Goal: Information Seeking & Learning: Check status

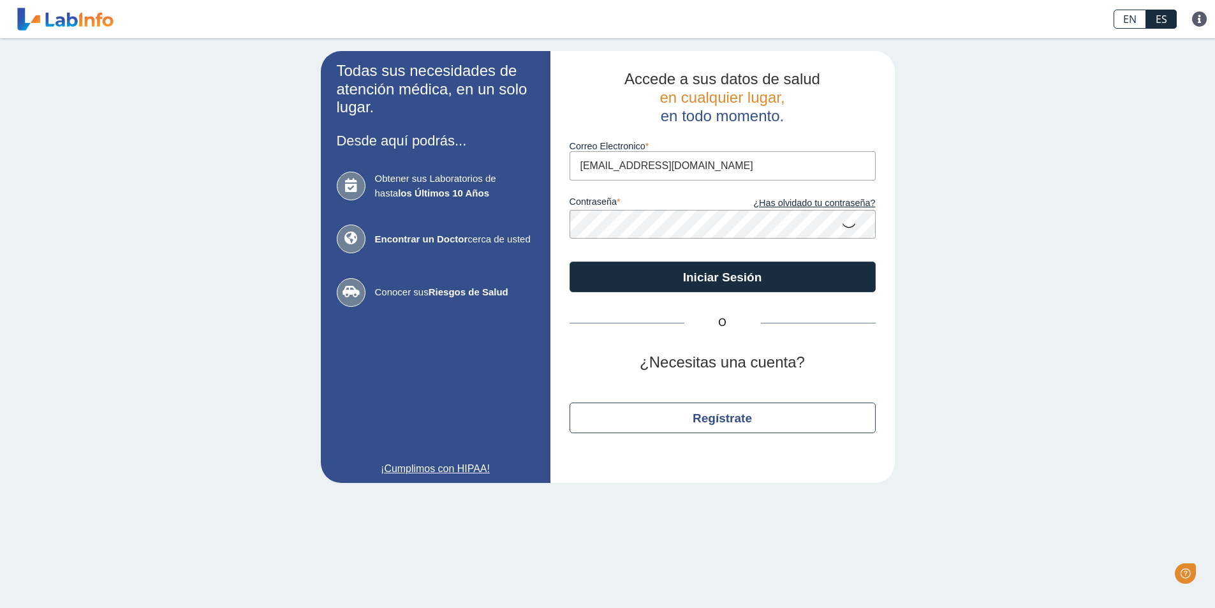
click at [193, 114] on div "Todas sus necesidades de atención médica, en un solo lugar. Desde aquí podrás..…" at bounding box center [607, 266] width 1215 height 457
type input "[EMAIL_ADDRESS][DOMAIN_NAME]"
click at [297, 131] on div "Todas sus necesidades de atención médica, en un solo lugar. Desde aquí podrás..…" at bounding box center [607, 266] width 1215 height 457
click at [569, 261] on button "Iniciar Sesión" at bounding box center [722, 276] width 306 height 31
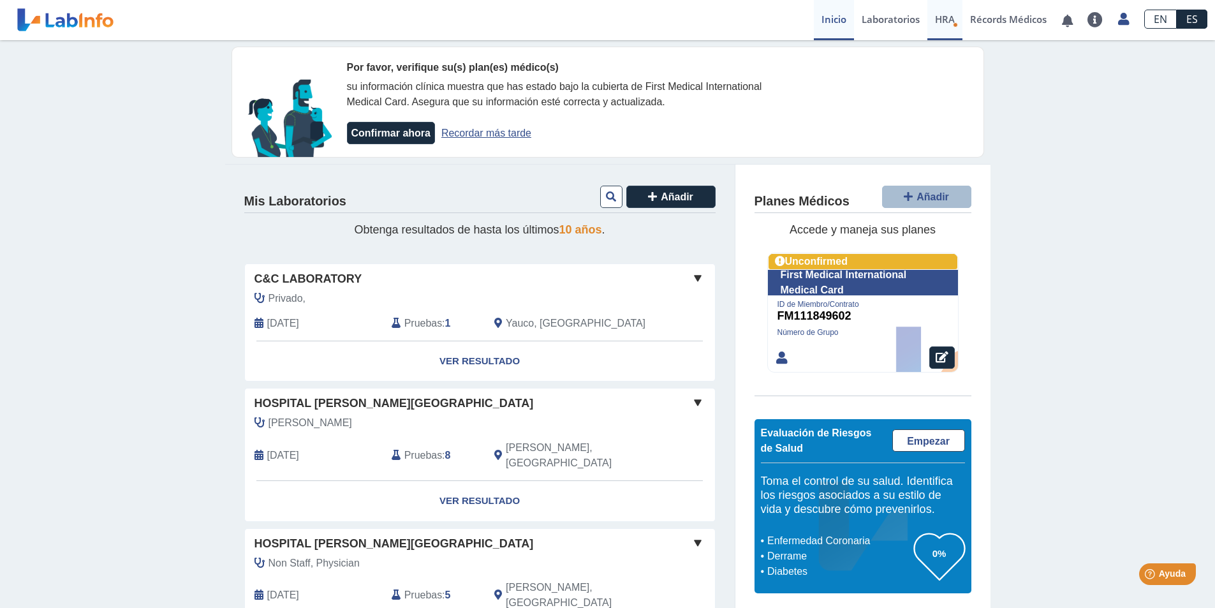
click at [941, 19] on span "HRA" at bounding box center [945, 19] width 20 height 13
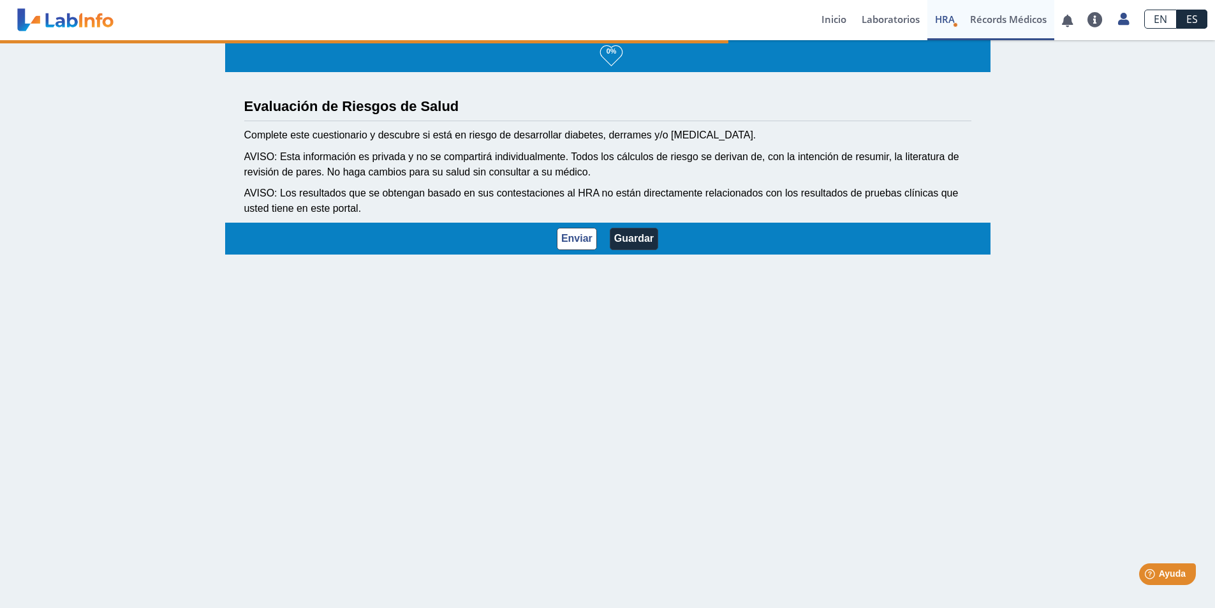
click at [1004, 22] on link "Récords Médicos" at bounding box center [1008, 20] width 92 height 40
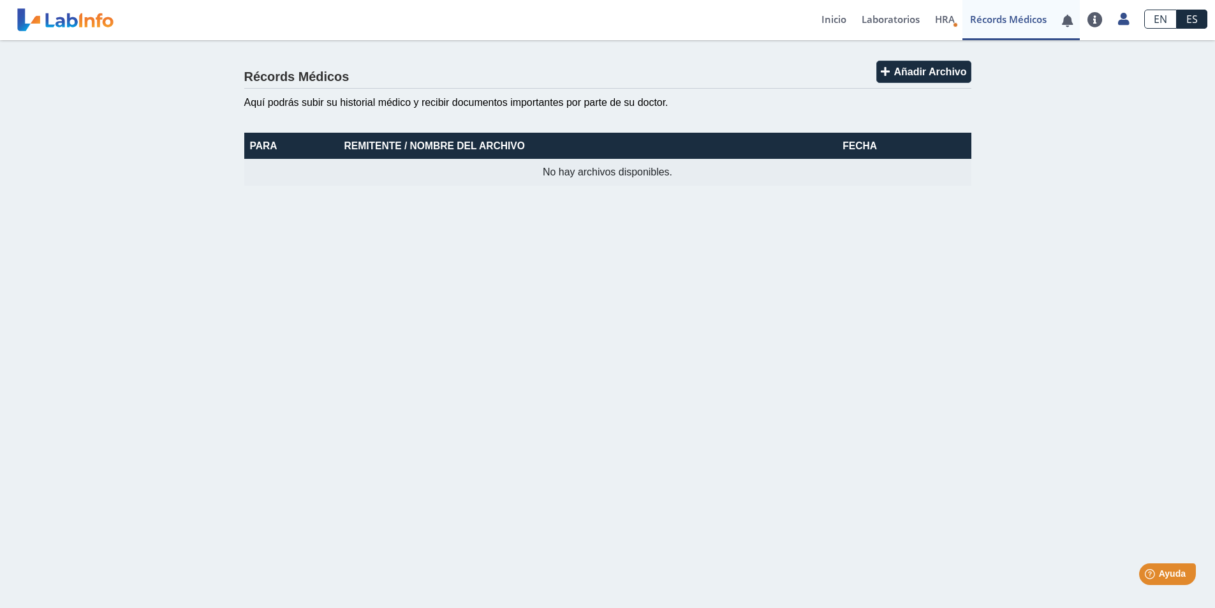
click at [1068, 20] on link at bounding box center [1067, 21] width 26 height 10
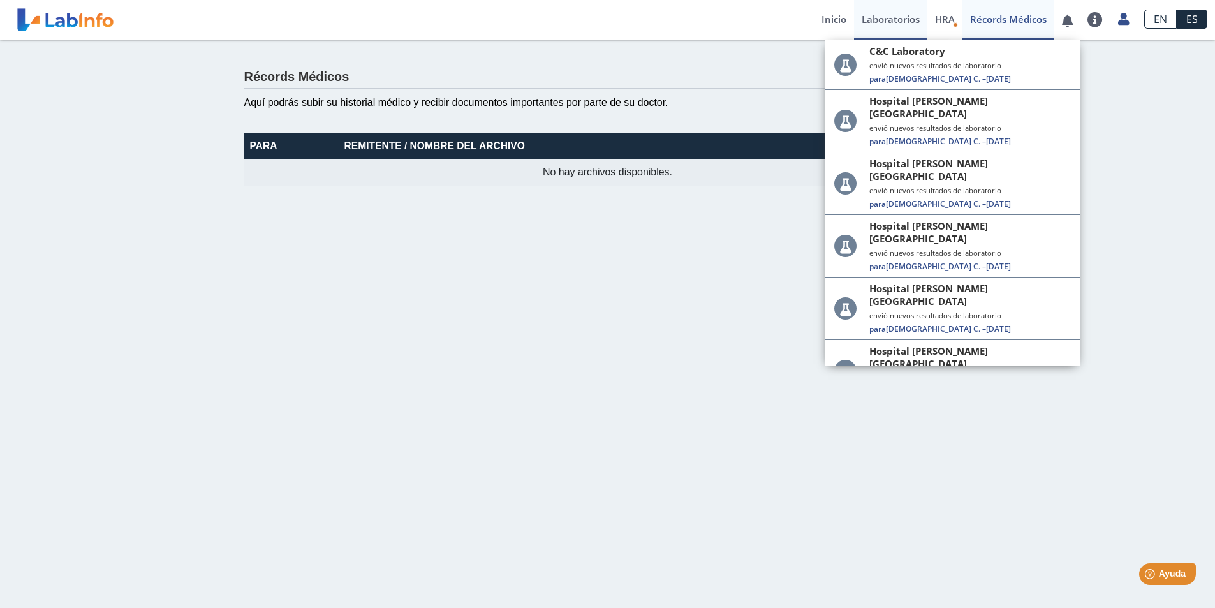
click at [869, 17] on link "Laboratorios" at bounding box center [890, 20] width 73 height 40
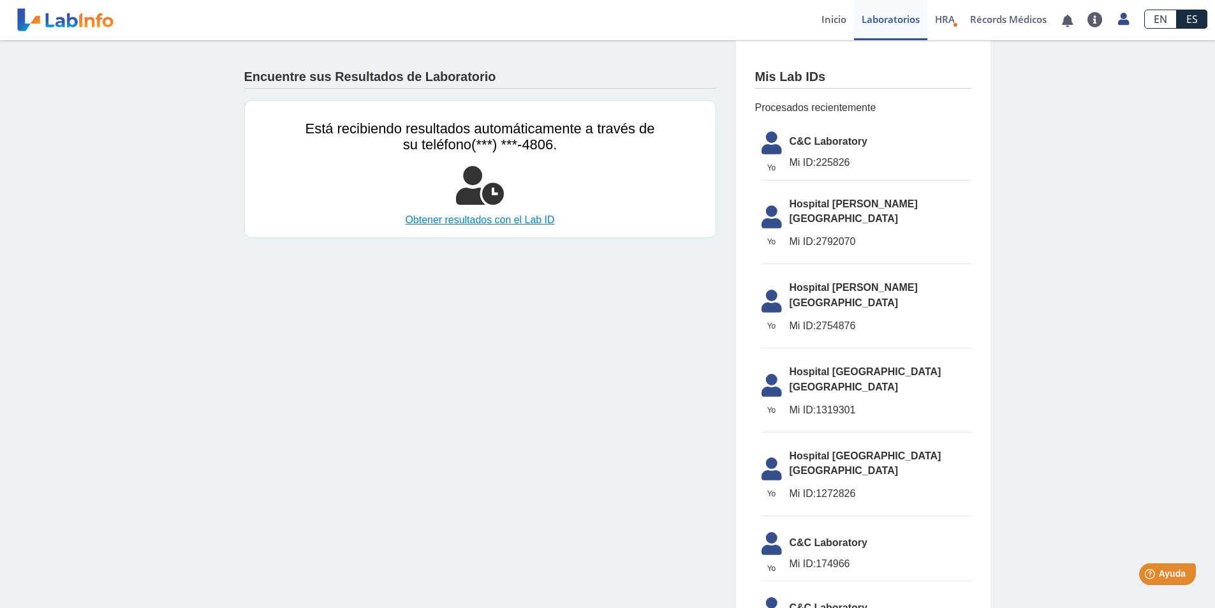
click at [504, 225] on link "Obtener resultados con el Lab ID" at bounding box center [479, 219] width 349 height 15
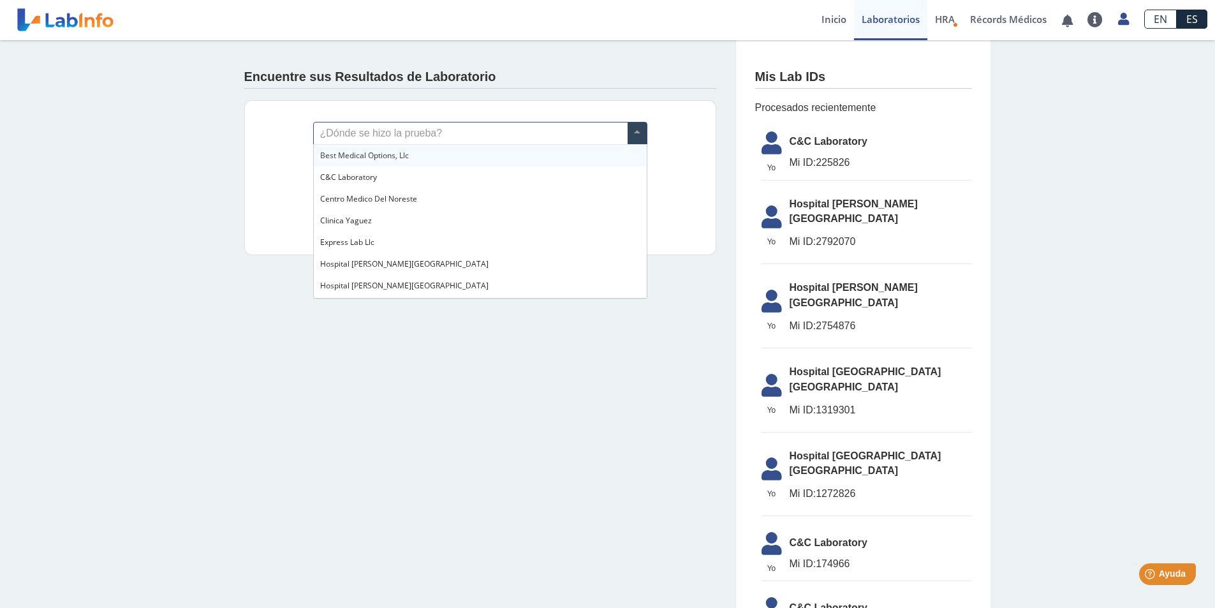
click at [640, 134] on span at bounding box center [637, 133] width 19 height 22
click at [449, 122] on input "text" at bounding box center [480, 133] width 333 height 22
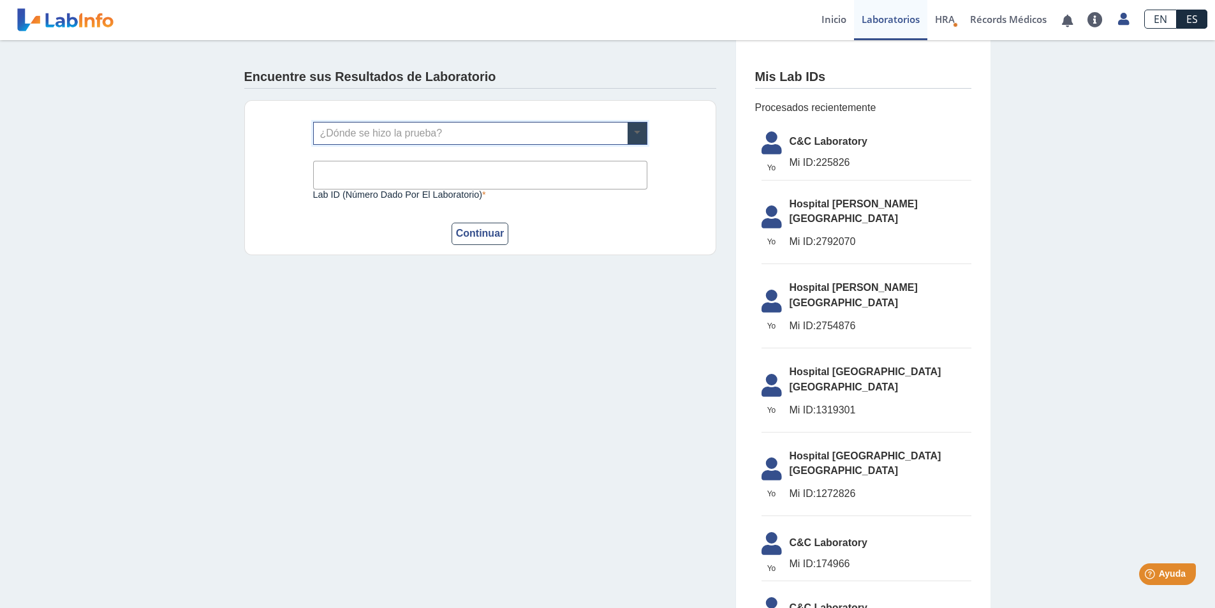
click at [636, 133] on span at bounding box center [637, 133] width 19 height 22
click at [835, 364] on span "Hospital [GEOGRAPHIC_DATA] [GEOGRAPHIC_DATA]" at bounding box center [880, 379] width 182 height 31
click at [858, 402] on span "Mi ID: 1319301" at bounding box center [880, 409] width 182 height 15
click at [853, 364] on span "Hospital [GEOGRAPHIC_DATA] [GEOGRAPHIC_DATA]" at bounding box center [880, 379] width 182 height 31
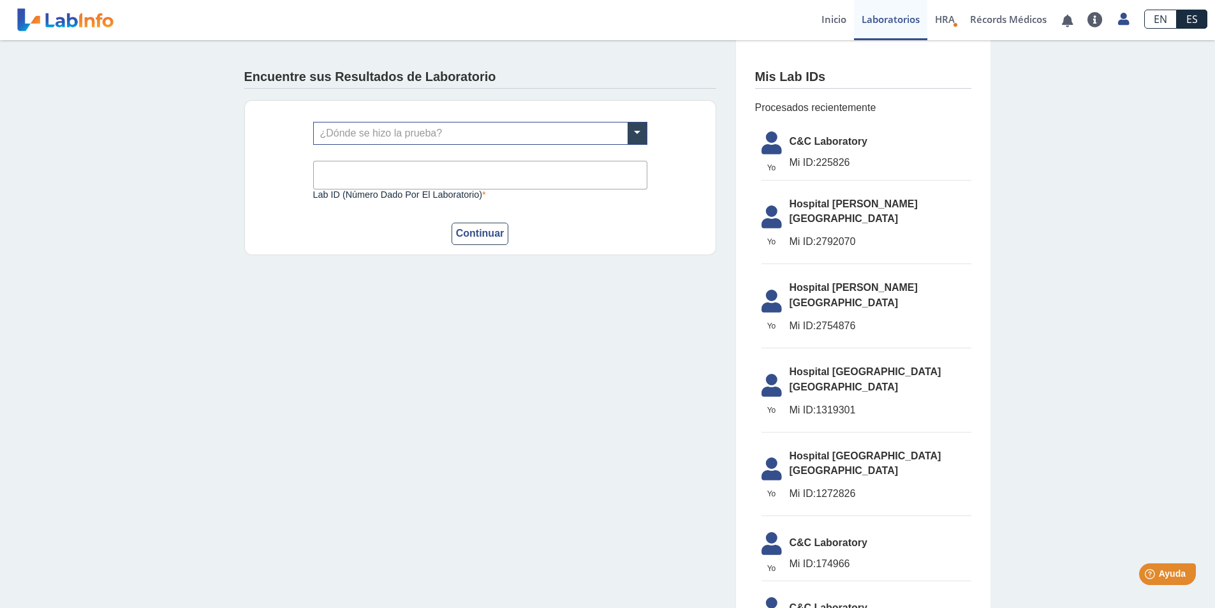
click at [853, 364] on span "Hospital [GEOGRAPHIC_DATA] [GEOGRAPHIC_DATA]" at bounding box center [880, 379] width 182 height 31
click at [858, 402] on span "Mi ID: 1319301" at bounding box center [880, 409] width 182 height 15
drag, startPoint x: 865, startPoint y: 362, endPoint x: 821, endPoint y: 360, distance: 44.0
click at [821, 402] on span "Mi ID: 1319301" at bounding box center [880, 409] width 182 height 15
click at [426, 483] on app-lab-results-create "Encuentre sus Resultados de Laboratorio ¿Dónde se hizo la prueba? Lab ID (númer…" at bounding box center [607, 361] width 765 height 643
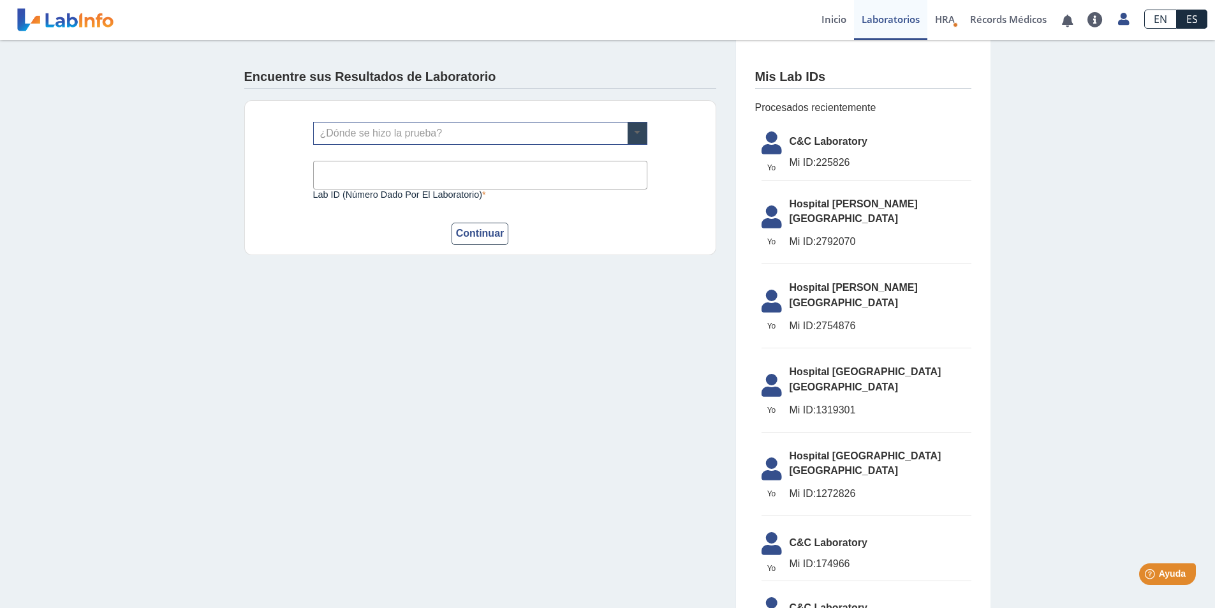
click at [643, 131] on span at bounding box center [637, 133] width 19 height 22
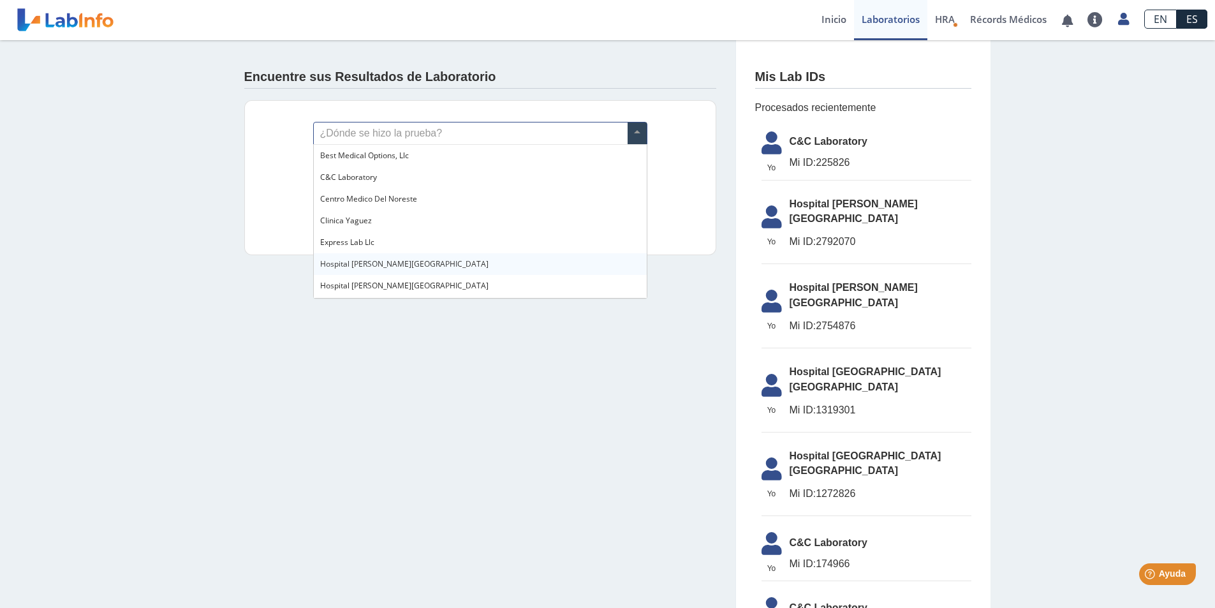
click at [205, 302] on div "Encuentre sus Resultados de Laboratorio ¿Dónde se hizo la prueba? Lab ID (númer…" at bounding box center [607, 361] width 1215 height 643
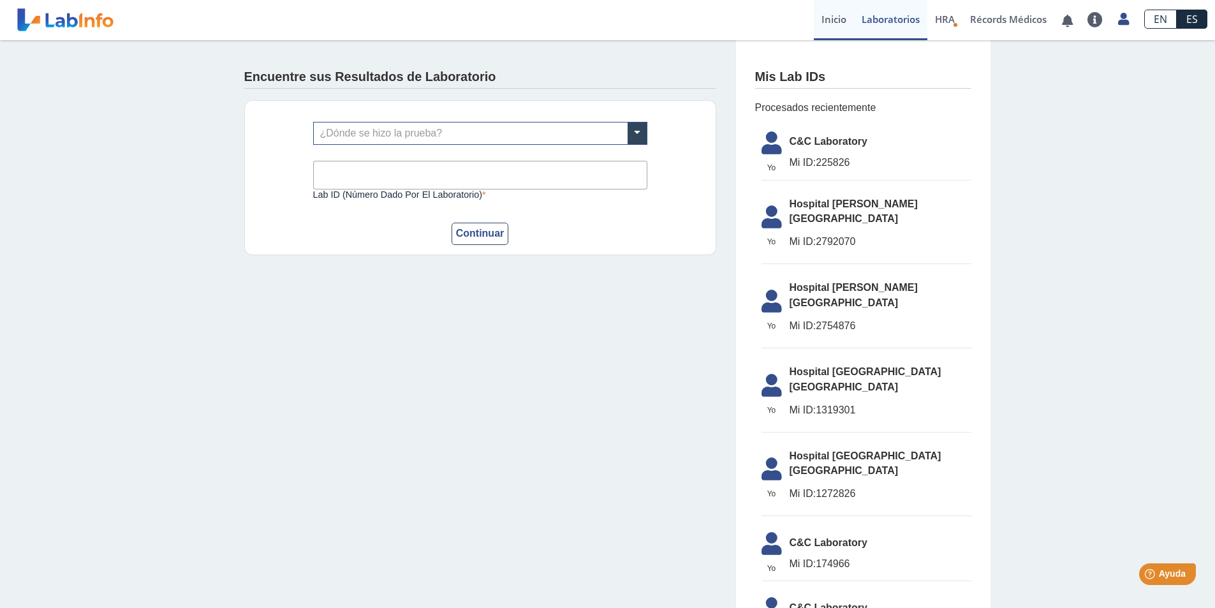
click at [824, 17] on link "Inicio" at bounding box center [834, 20] width 40 height 40
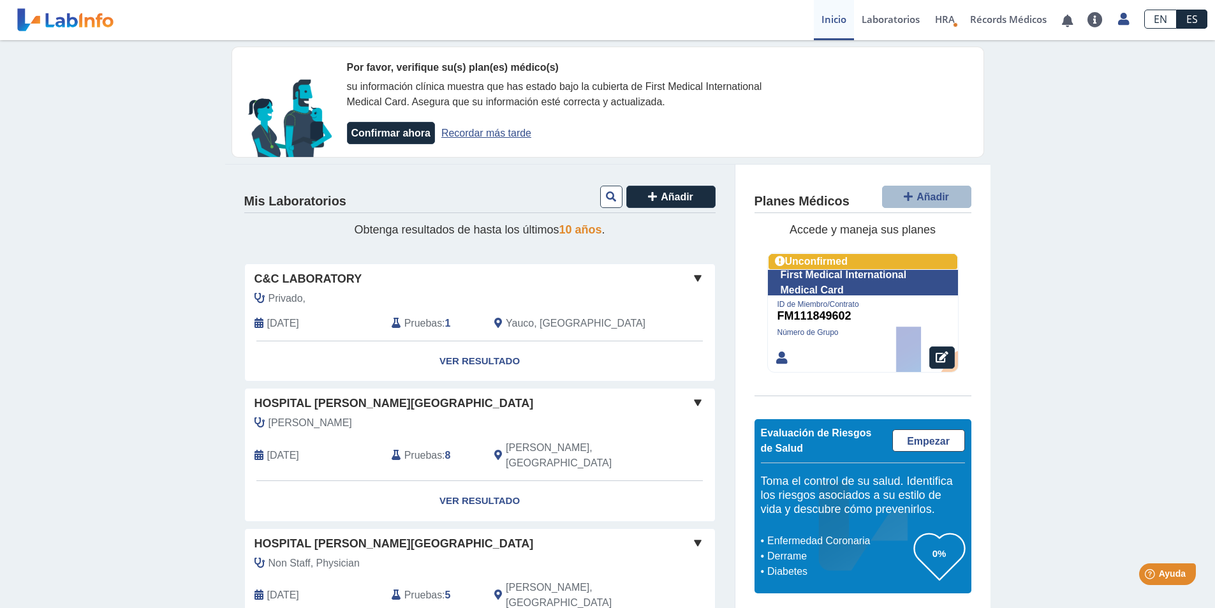
click at [696, 278] on span at bounding box center [697, 277] width 15 height 15
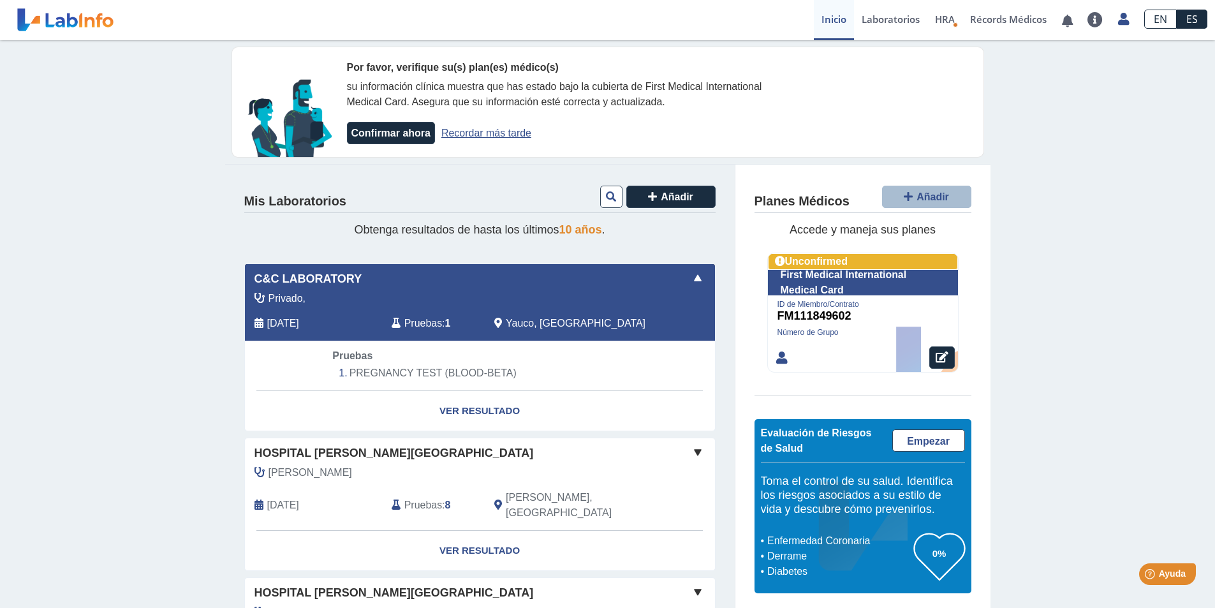
click at [696, 278] on span at bounding box center [697, 277] width 15 height 15
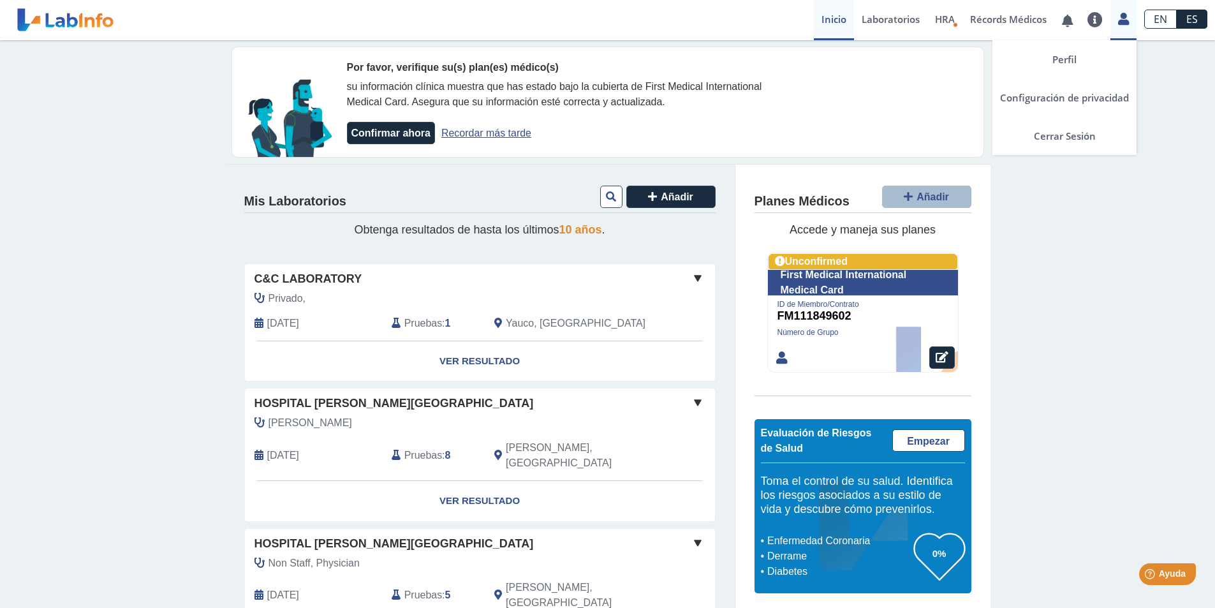
click at [1129, 23] on icon at bounding box center [1123, 19] width 11 height 10
click at [1073, 140] on link "Cerrar Sesión" at bounding box center [1064, 136] width 144 height 38
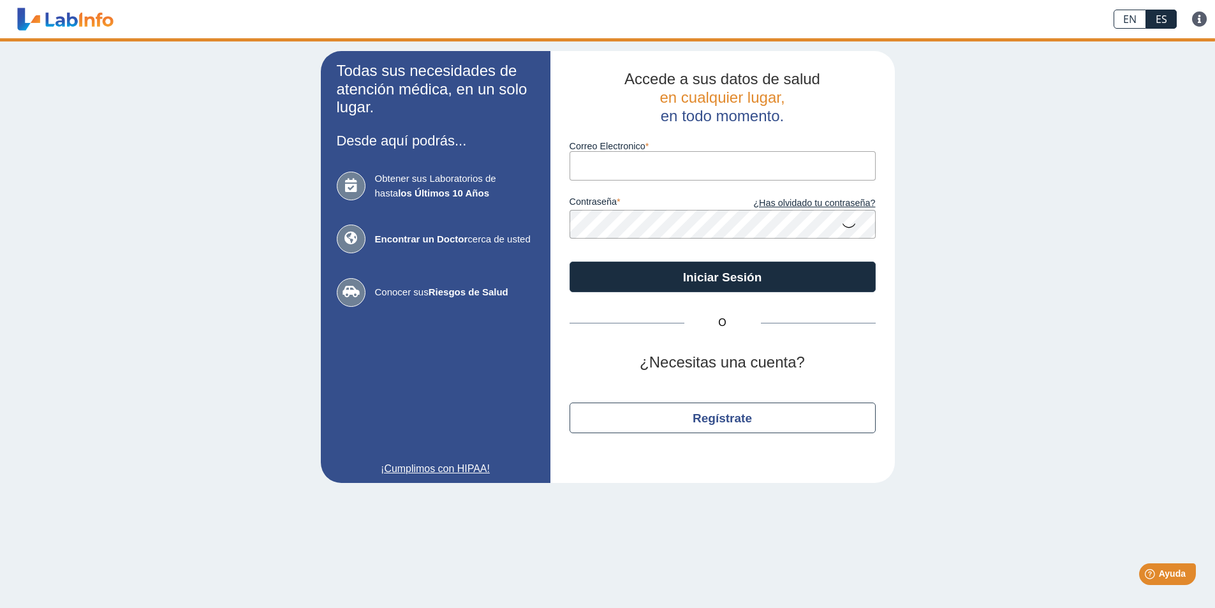
type input "[EMAIL_ADDRESS][DOMAIN_NAME]"
